Goal: Transaction & Acquisition: Purchase product/service

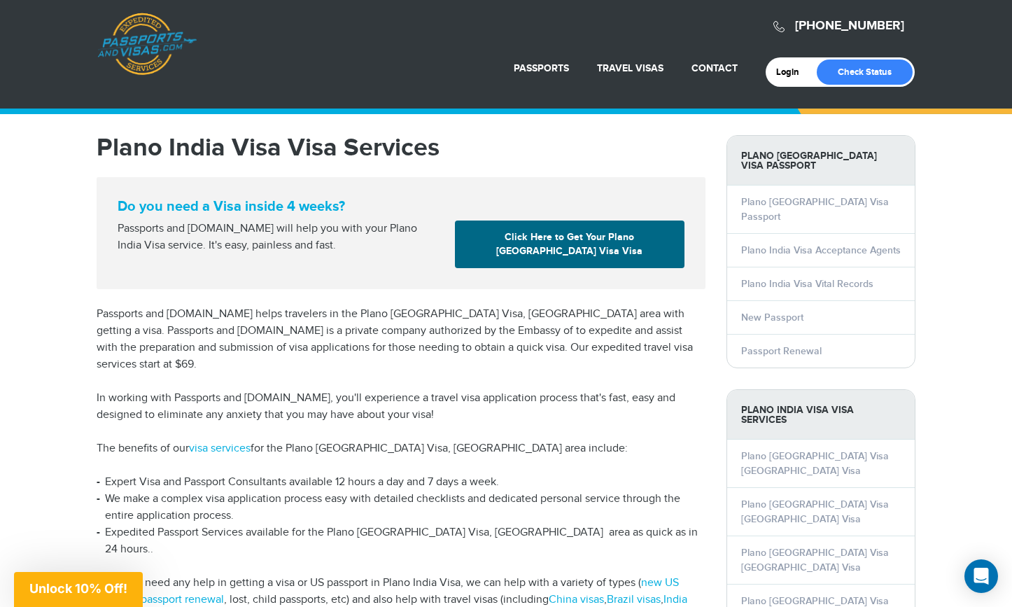
click at [0, 0] on div "10% Off Passports & Visas!" at bounding box center [0, 0] width 0 height 0
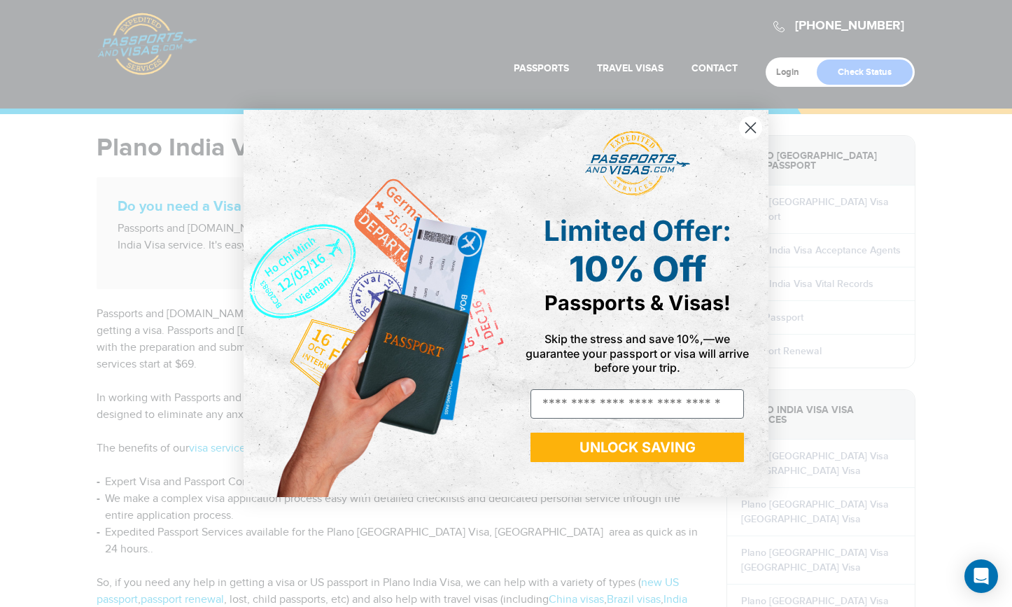
click at [755, 125] on circle "Close dialog" at bounding box center [750, 127] width 23 height 23
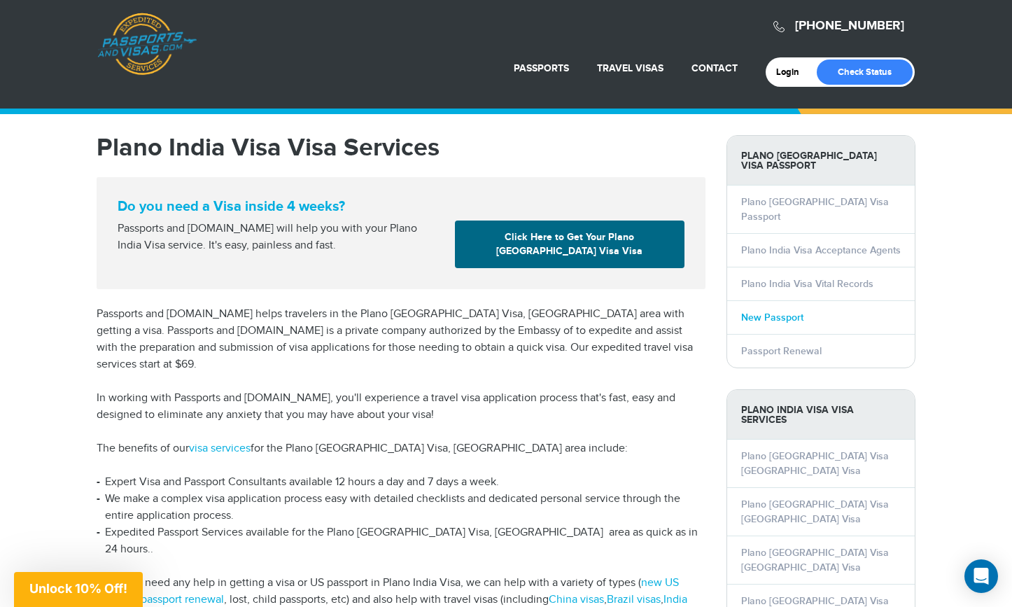
click at [772, 311] on link "New Passport" at bounding box center [772, 317] width 62 height 12
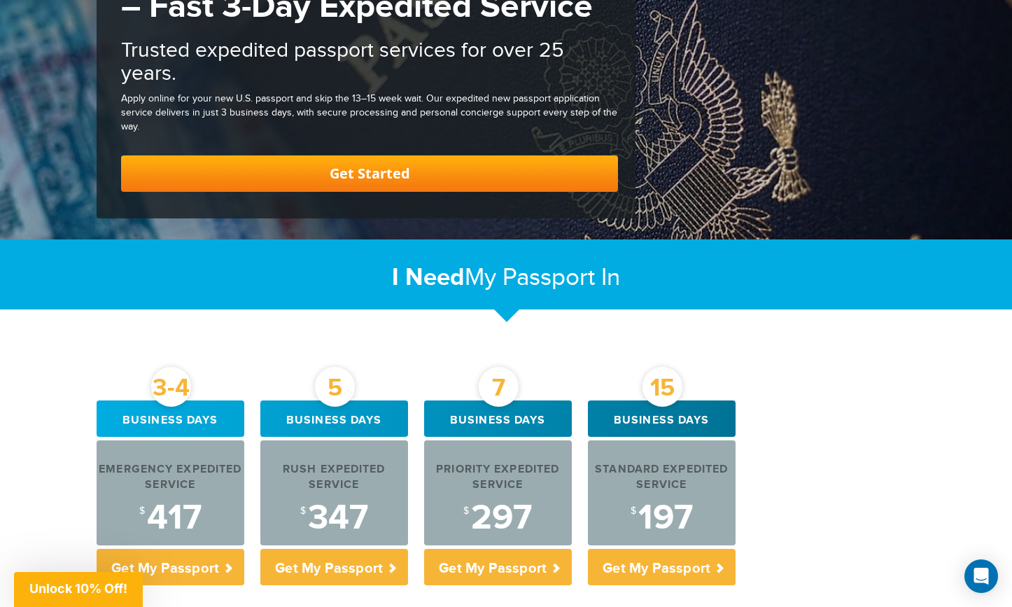
scroll to position [444, 0]
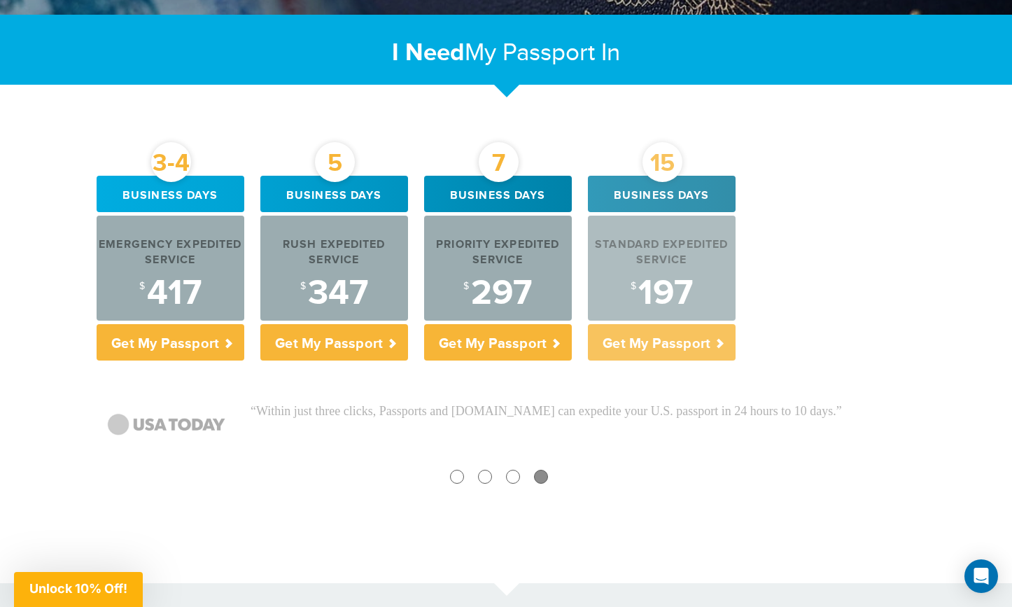
click at [698, 342] on p "Get My Passport" at bounding box center [662, 342] width 148 height 36
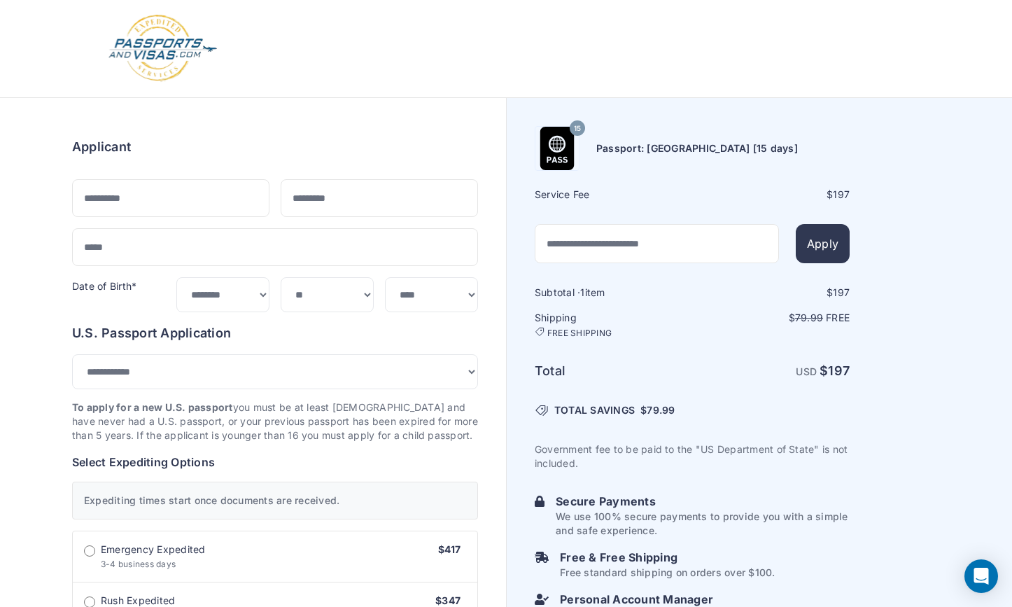
select select "***"
